Goal: Task Accomplishment & Management: Use online tool/utility

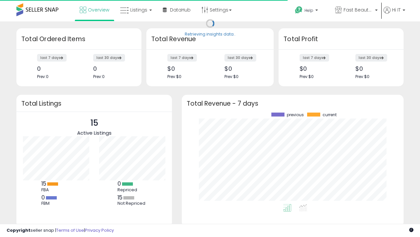
scroll to position [91, 209]
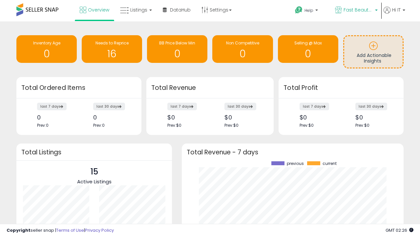
click at [356, 11] on span "Fast Beauty ([GEOGRAPHIC_DATA])" at bounding box center [359, 10] width 30 height 7
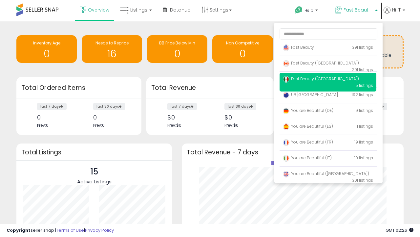
click at [328, 48] on p "Fast Beauty 391 listings" at bounding box center [328, 47] width 97 height 13
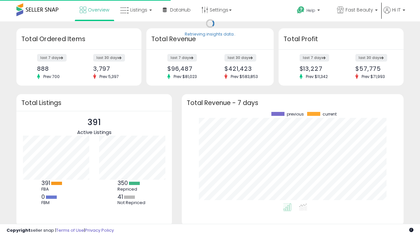
scroll to position [91, 209]
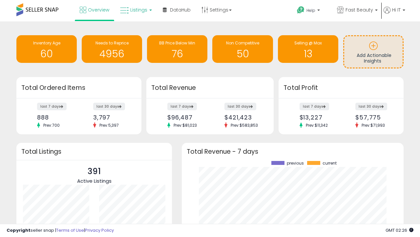
click at [135, 10] on span "Listings" at bounding box center [138, 10] width 17 height 7
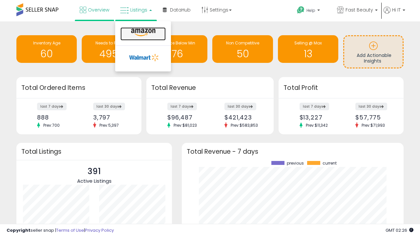
click at [143, 33] on icon at bounding box center [143, 32] width 29 height 9
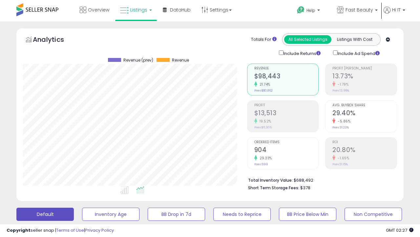
scroll to position [135, 224]
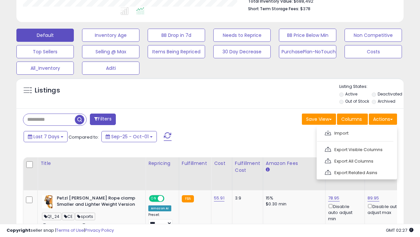
click at [328, 132] on span at bounding box center [328, 132] width 6 height 5
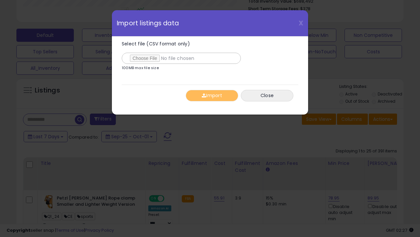
type input "**********"
click at [212, 95] on button "Import" at bounding box center [212, 95] width 53 height 11
